Goal: Task Accomplishment & Management: Manage account settings

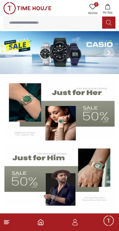
click at [63, 127] on img at bounding box center [59, 110] width 110 height 61
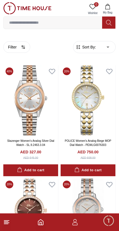
click at [12, 9] on img at bounding box center [27, 8] width 48 height 12
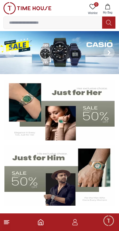
click at [106, 222] on span "Minimize live chat window" at bounding box center [108, 221] width 16 height 16
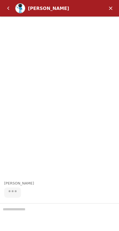
click at [111, 10] on em "Minimize" at bounding box center [110, 8] width 11 height 11
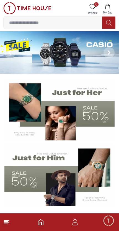
click at [109, 7] on icon "button" at bounding box center [107, 7] width 5 height 6
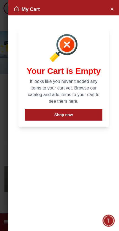
click at [108, 9] on button "Close Account" at bounding box center [111, 8] width 9 height 9
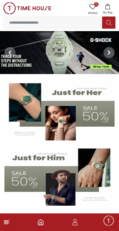
click at [79, 220] on footer at bounding box center [59, 223] width 119 height 18
click at [75, 224] on icon "button" at bounding box center [74, 222] width 7 height 7
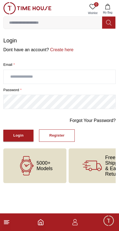
click at [44, 76] on input "text" at bounding box center [59, 77] width 111 height 14
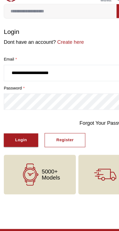
type input "**********"
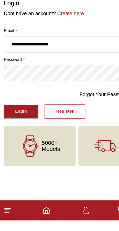
click at [26, 130] on button "Login" at bounding box center [18, 136] width 30 height 12
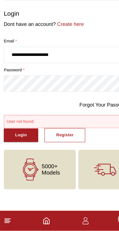
click at [62, 144] on div "Register" at bounding box center [56, 147] width 15 height 6
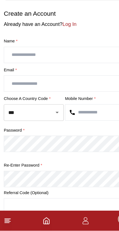
click at [72, 70] on input "text" at bounding box center [59, 77] width 111 height 14
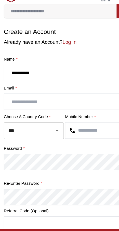
type input "**********"
click at [74, 87] on label "Email *" at bounding box center [59, 90] width 112 height 6
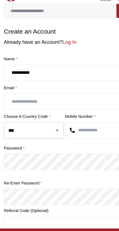
click at [74, 87] on label "Email *" at bounding box center [59, 90] width 112 height 6
click at [51, 124] on icon "Open" at bounding box center [50, 127] width 7 height 7
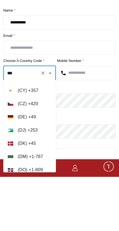
scroll to position [702, 0]
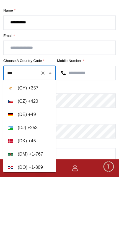
click at [30, 123] on input "***" at bounding box center [22, 128] width 32 height 10
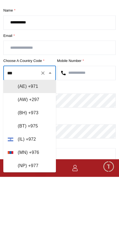
scroll to position [0, 0]
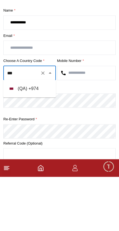
click at [43, 136] on li "( QA ) + 974" at bounding box center [29, 142] width 52 height 13
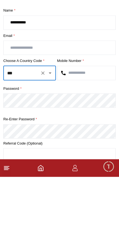
type input "***"
click at [95, 120] on input "text" at bounding box center [86, 127] width 58 height 14
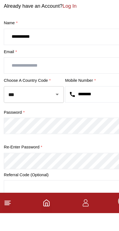
type input "********"
click at [70, 95] on input "text" at bounding box center [59, 102] width 111 height 14
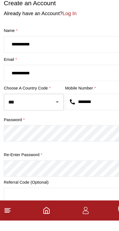
scroll to position [9, 0]
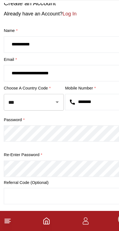
type input "**********"
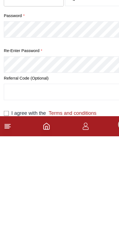
scroll to position [34, 0]
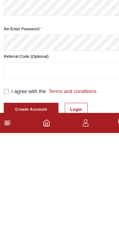
click at [38, 192] on label "I agree with the Terms and conditions" at bounding box center [47, 195] width 74 height 7
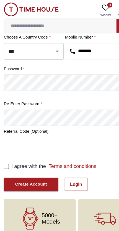
click at [41, 159] on div "Create Account" at bounding box center [27, 162] width 28 height 6
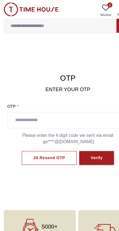
click at [65, 105] on input "text" at bounding box center [59, 106] width 105 height 14
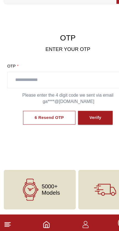
scroll to position [9, 0]
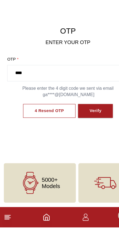
type input "****"
click at [88, 126] on div "Verify" at bounding box center [83, 129] width 10 height 6
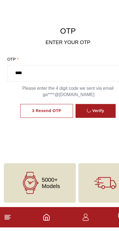
scroll to position [10, 0]
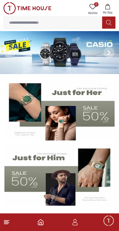
click at [102, 111] on img at bounding box center [59, 110] width 110 height 61
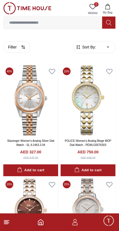
click at [74, 225] on icon "button" at bounding box center [74, 222] width 7 height 7
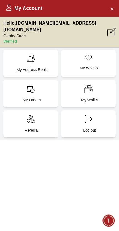
click at [41, 58] on div "My Address Book" at bounding box center [30, 63] width 54 height 27
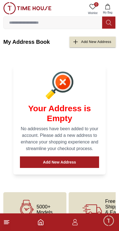
click at [78, 163] on button "Add New Address" at bounding box center [59, 163] width 79 height 12
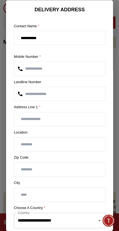
click at [79, 147] on input "text" at bounding box center [59, 145] width 91 height 14
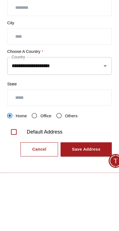
scroll to position [83, 0]
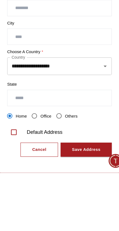
click at [73, 159] on input "text" at bounding box center [59, 166] width 91 height 14
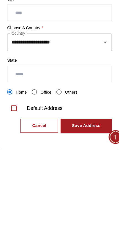
click at [95, 134] on button "Open" at bounding box center [99, 138] width 8 height 8
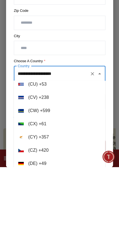
click at [72, 133] on input "**********" at bounding box center [51, 138] width 71 height 10
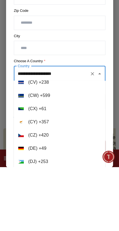
click at [92, 135] on icon "Clear" at bounding box center [92, 138] width 6 height 6
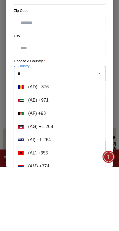
scroll to position [0, 0]
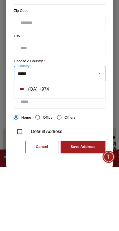
click at [79, 147] on li "( QA ) + 974" at bounding box center [59, 153] width 91 height 13
type input "*****"
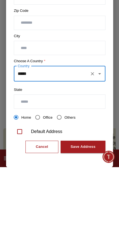
click at [79, 159] on input "text" at bounding box center [59, 166] width 91 height 14
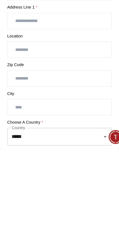
click at [80, 112] on input "text" at bounding box center [59, 119] width 91 height 14
type input "**********"
click at [68, 138] on input "text" at bounding box center [59, 145] width 91 height 14
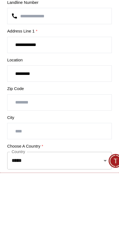
type input "*********"
click at [75, 163] on input "number" at bounding box center [59, 170] width 91 height 14
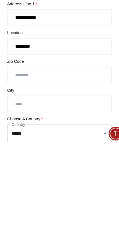
type input "*****"
click at [65, 188] on input "text" at bounding box center [59, 195] width 91 height 14
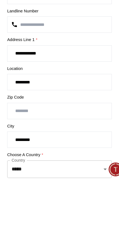
type input "*********"
click at [50, 138] on input "*********" at bounding box center [59, 145] width 91 height 14
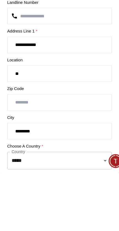
type input "*"
type input "*******"
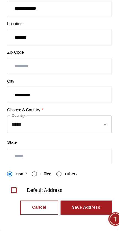
scroll to position [83, 0]
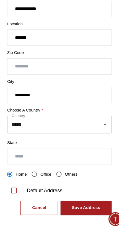
click at [39, 193] on div "Default Address" at bounding box center [46, 196] width 31 height 7
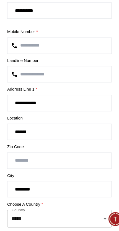
scroll to position [0, 0]
click at [52, 112] on input "**********" at bounding box center [59, 119] width 91 height 14
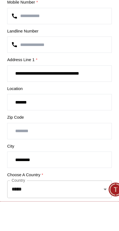
scroll to position [17, 0]
click at [57, 112] on input "**********" at bounding box center [59, 119] width 91 height 14
type input "**********"
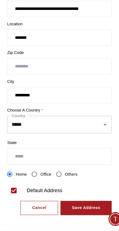
scroll to position [18, 0]
click at [79, 208] on div "Save Address" at bounding box center [82, 211] width 25 height 6
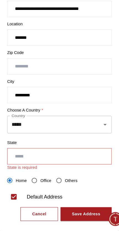
click at [65, 159] on input "text" at bounding box center [59, 166] width 91 height 14
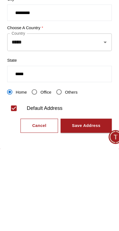
type input "*****"
click at [82, 205] on button "Save Address" at bounding box center [82, 211] width 45 height 12
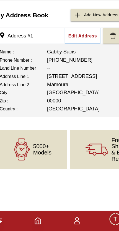
scroll to position [0, 0]
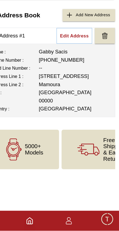
click at [21, 214] on footer at bounding box center [59, 223] width 119 height 18
click at [37, 219] on icon "Home" at bounding box center [40, 222] width 7 height 7
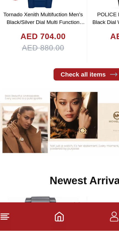
scroll to position [214, 0]
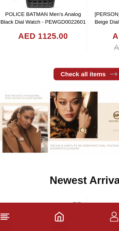
click at [54, 143] on img at bounding box center [59, 164] width 112 height 42
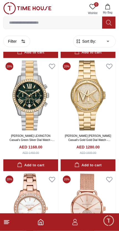
scroll to position [261, 0]
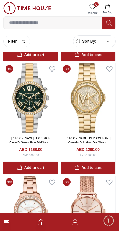
click at [41, 112] on img at bounding box center [30, 98] width 55 height 70
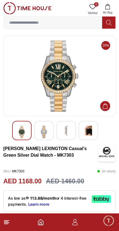
click at [9, 10] on img at bounding box center [27, 8] width 48 height 12
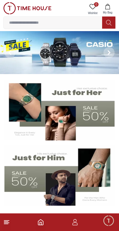
click at [77, 221] on icon "button" at bounding box center [74, 222] width 7 height 7
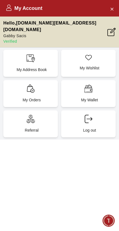
click at [81, 224] on div "My Account Hello , [DOMAIN_NAME][EMAIL_ADDRESS][DOMAIN_NAME] [PERSON_NAME] Veri…" at bounding box center [59, 115] width 119 height 231
click at [78, 224] on div "My Account Hello , [DOMAIN_NAME][EMAIL_ADDRESS][DOMAIN_NAME] [PERSON_NAME] Veri…" at bounding box center [59, 115] width 119 height 231
click at [39, 97] on p "My Orders" at bounding box center [32, 100] width 48 height 6
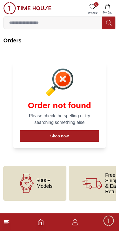
click at [7, 225] on icon at bounding box center [6, 222] width 7 height 7
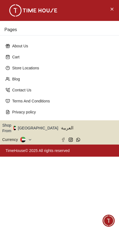
click at [7, 225] on div "Pages About Us Cart Store Locations Blog Contact Us Terms And Conditions Privac…" at bounding box center [59, 115] width 119 height 231
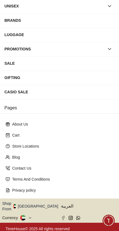
scroll to position [65, 0]
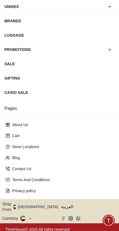
click at [37, 205] on button "Shop From [GEOGRAPHIC_DATA]" at bounding box center [32, 207] width 60 height 11
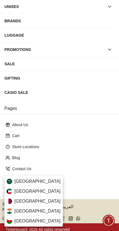
click at [37, 203] on div "[GEOGRAPHIC_DATA]" at bounding box center [33, 202] width 58 height 10
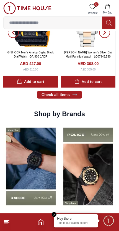
scroll to position [446, 0]
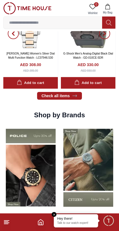
click at [72, 114] on h2 "Shop by Brands" at bounding box center [59, 115] width 51 height 9
click at [76, 95] on icon at bounding box center [74, 96] width 4 height 2
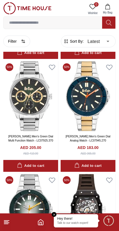
scroll to position [348, 0]
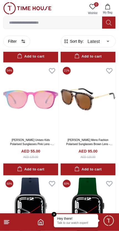
scroll to position [1471, 0]
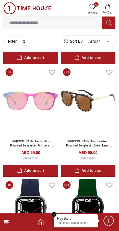
click at [6, 222] on icon at bounding box center [6, 222] width 7 height 7
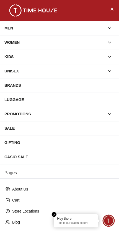
scroll to position [0, 0]
click at [111, 10] on icon "Close Menu" at bounding box center [111, 9] width 4 height 7
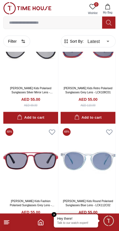
scroll to position [1183, 0]
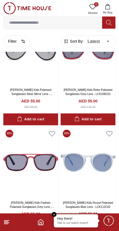
click at [54, 215] on em "Close tooltip" at bounding box center [54, 214] width 5 height 5
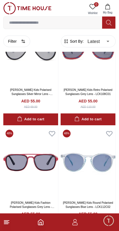
click at [74, 221] on icon "button" at bounding box center [74, 222] width 7 height 7
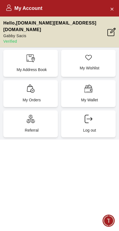
click at [46, 67] on p "My Address Book" at bounding box center [32, 70] width 48 height 6
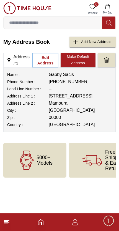
click at [112, 8] on button "My Bag" at bounding box center [107, 9] width 16 height 14
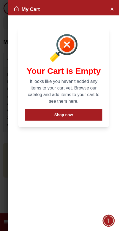
click at [109, 11] on button "Close Account" at bounding box center [111, 8] width 9 height 9
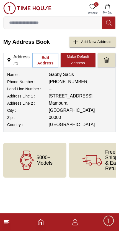
click at [4, 224] on line at bounding box center [6, 224] width 4 height 0
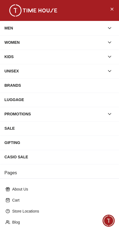
click at [3, 223] on div "About Us Cart Store Locations Blog Contact Us Terms And Conditions Privacy poli…" at bounding box center [59, 222] width 119 height 83
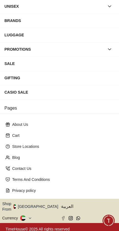
scroll to position [65, 0]
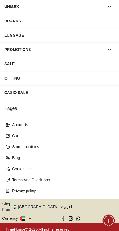
click at [38, 207] on button "Shop From [GEOGRAPHIC_DATA]" at bounding box center [32, 207] width 60 height 11
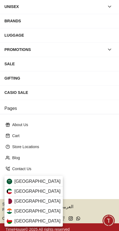
click at [43, 203] on div "[GEOGRAPHIC_DATA]" at bounding box center [33, 202] width 58 height 10
